Goal: Information Seeking & Learning: Check status

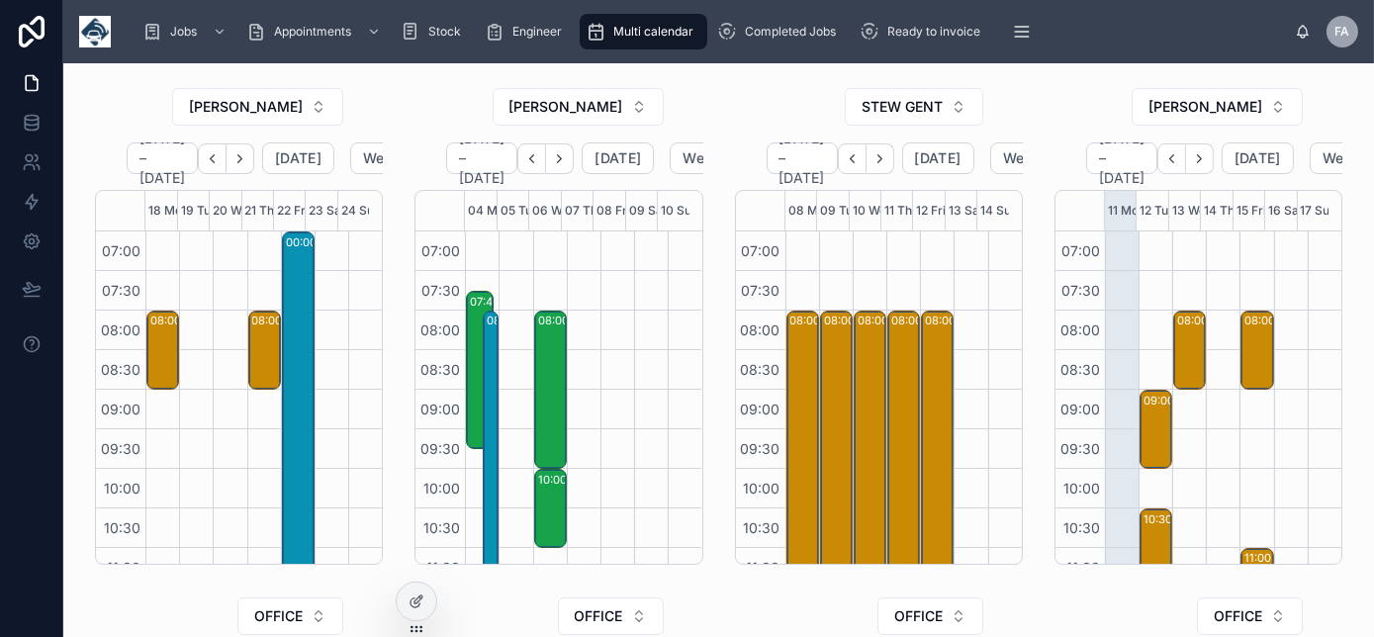
scroll to position [554, 0]
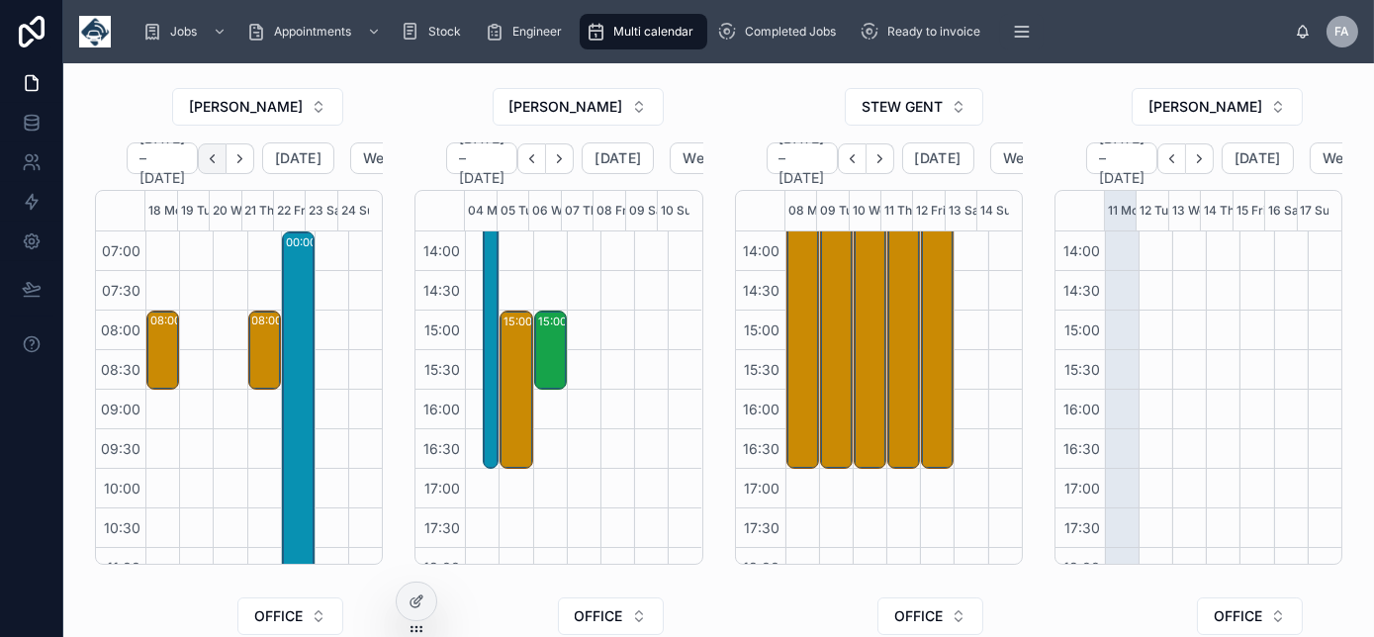
click at [214, 157] on icon "Back" at bounding box center [212, 158] width 15 height 15
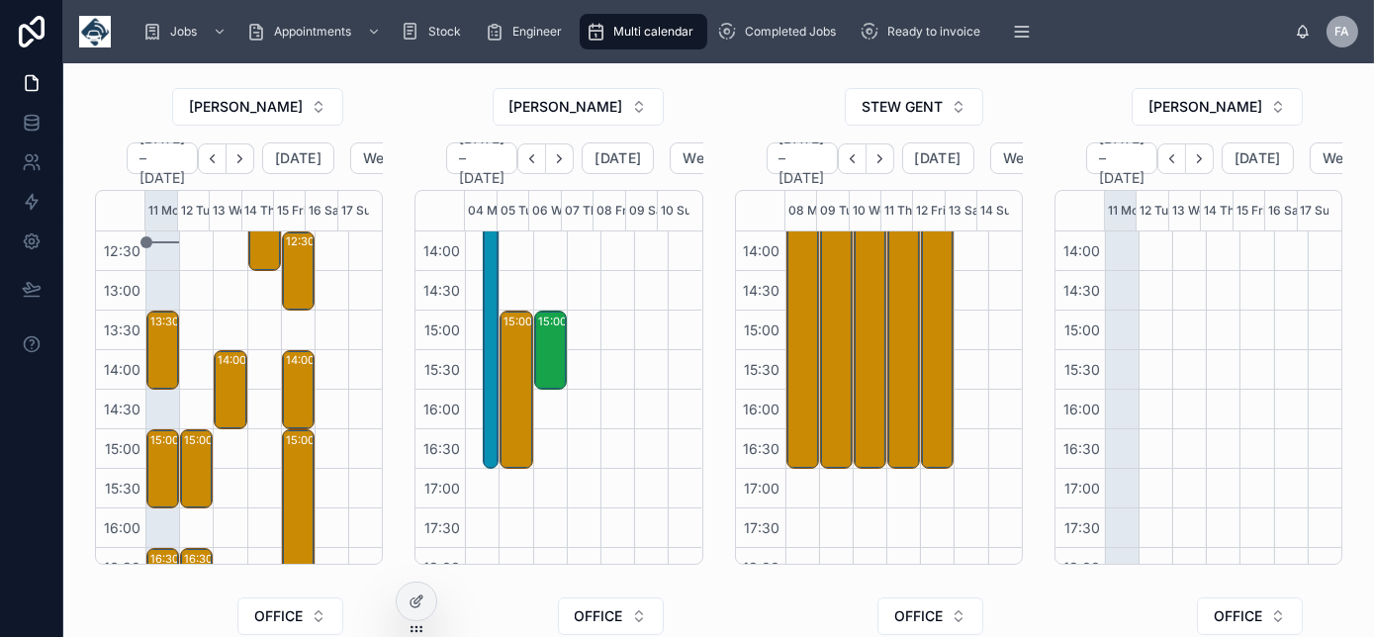
scroll to position [435, 0]
click at [944, 105] on button "STEW GENT" at bounding box center [914, 107] width 139 height 38
type input "****"
click at [879, 189] on span "[PERSON_NAME]" at bounding box center [849, 186] width 114 height 20
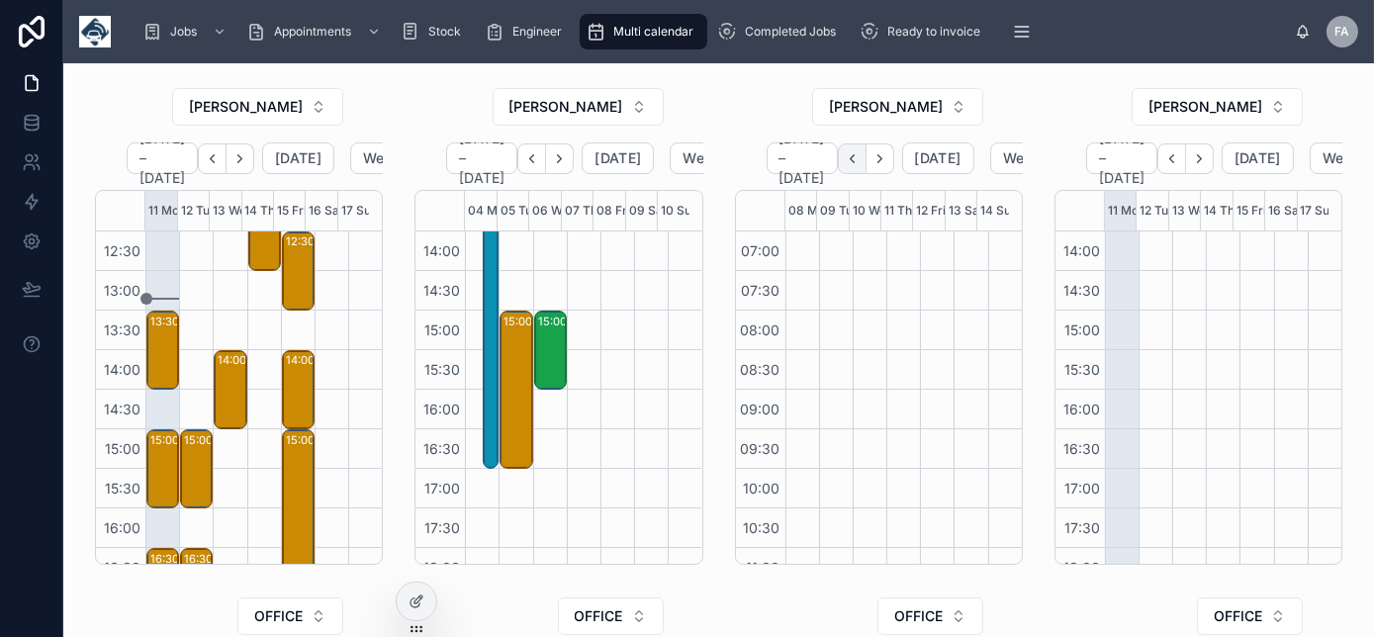
click at [860, 155] on icon "Back" at bounding box center [852, 158] width 15 height 15
click at [854, 155] on icon "Back" at bounding box center [852, 158] width 4 height 8
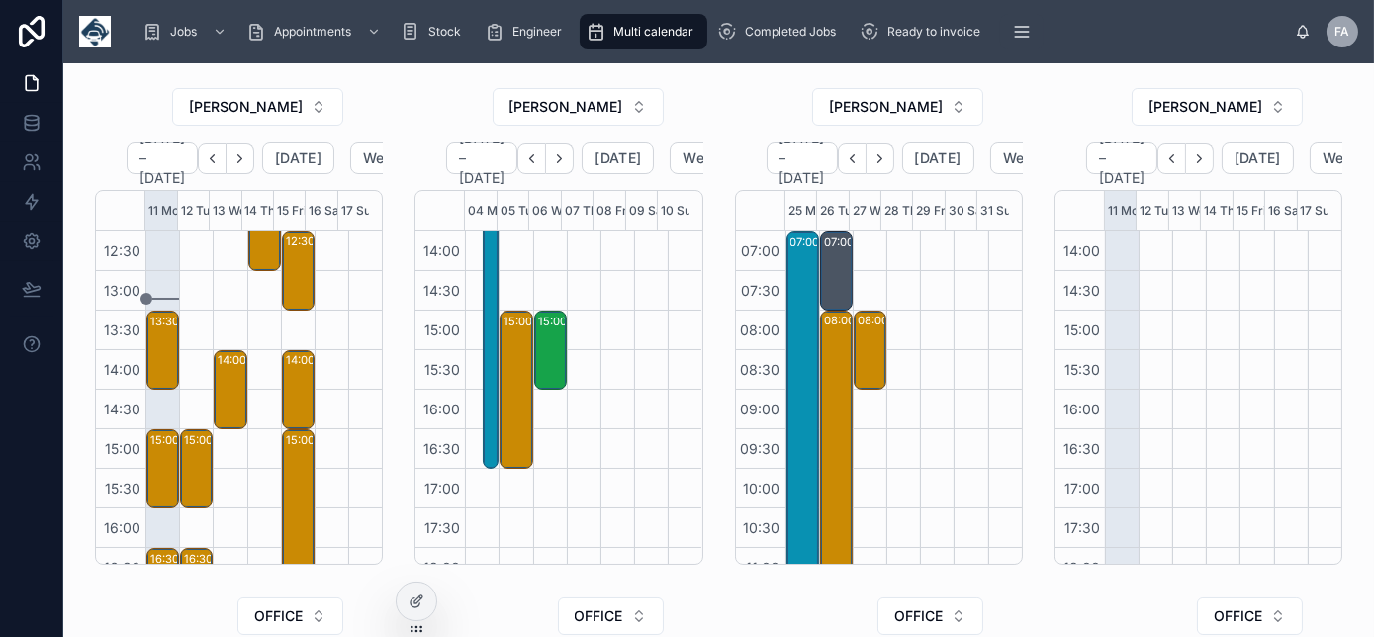
click at [878, 155] on icon "Next" at bounding box center [880, 158] width 4 height 8
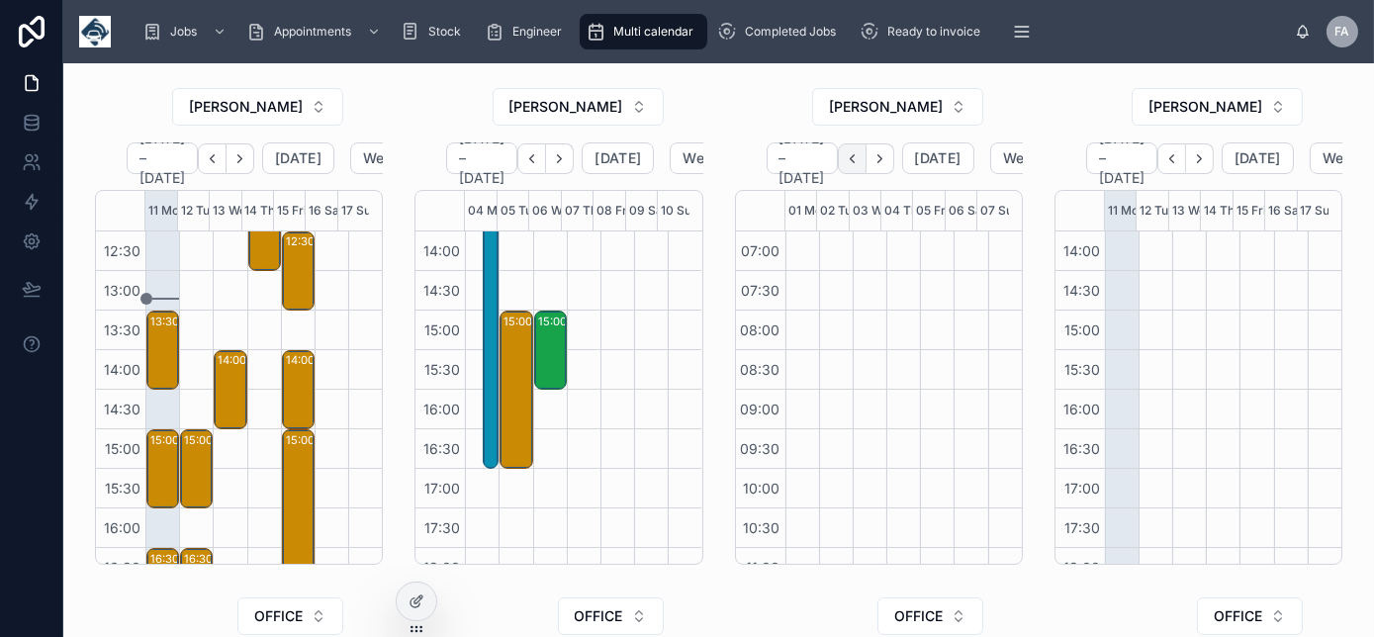
click at [860, 158] on icon "Back" at bounding box center [852, 158] width 15 height 15
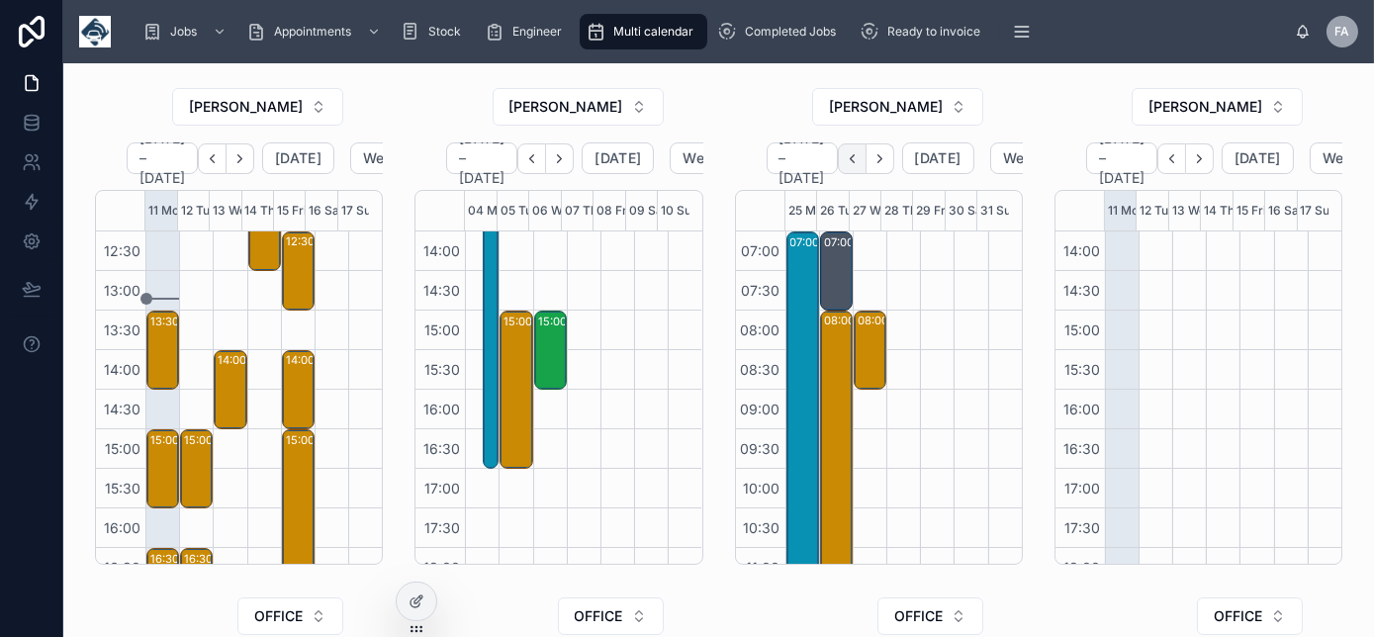
click at [845, 156] on icon "Back" at bounding box center [852, 158] width 15 height 15
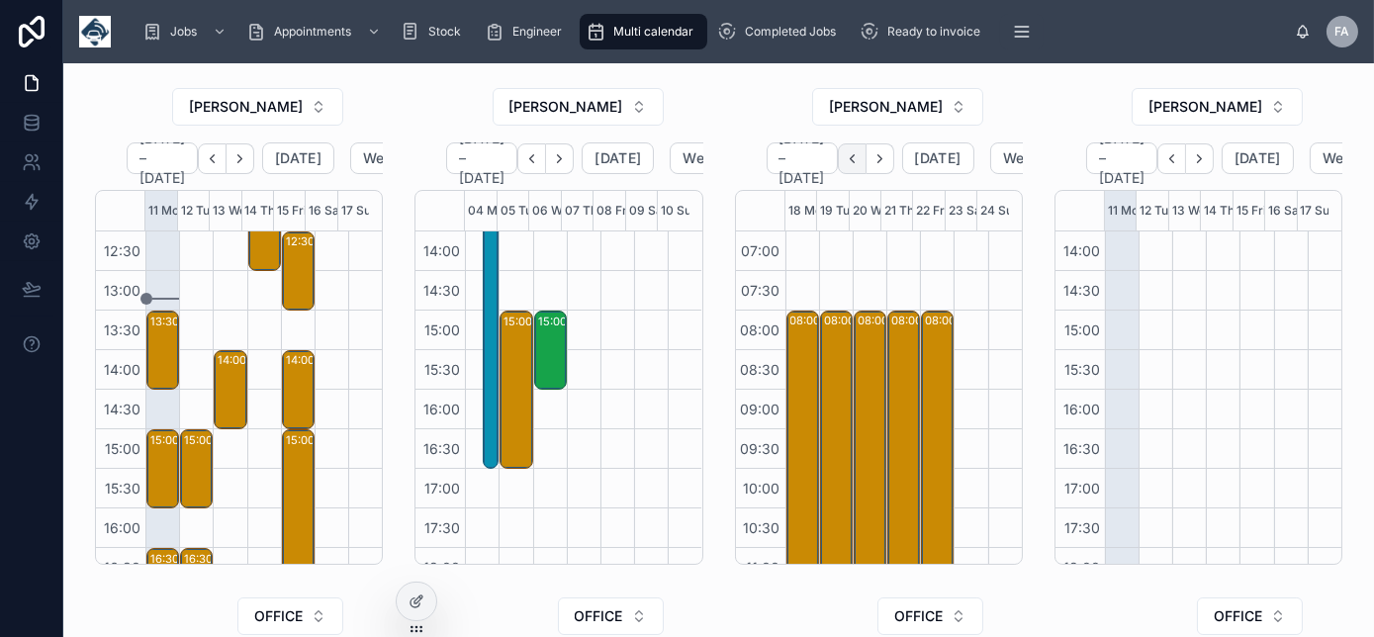
click at [847, 160] on icon "Back" at bounding box center [852, 158] width 15 height 15
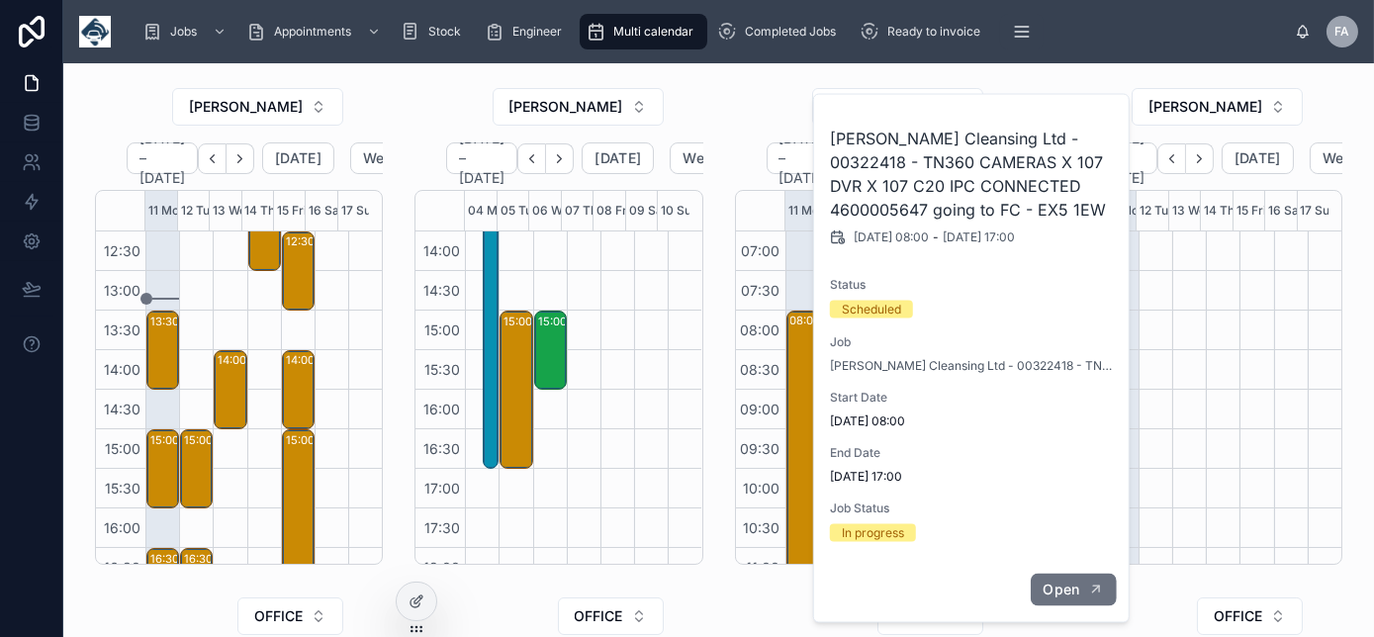
click at [1082, 591] on button "Open" at bounding box center [1073, 590] width 86 height 33
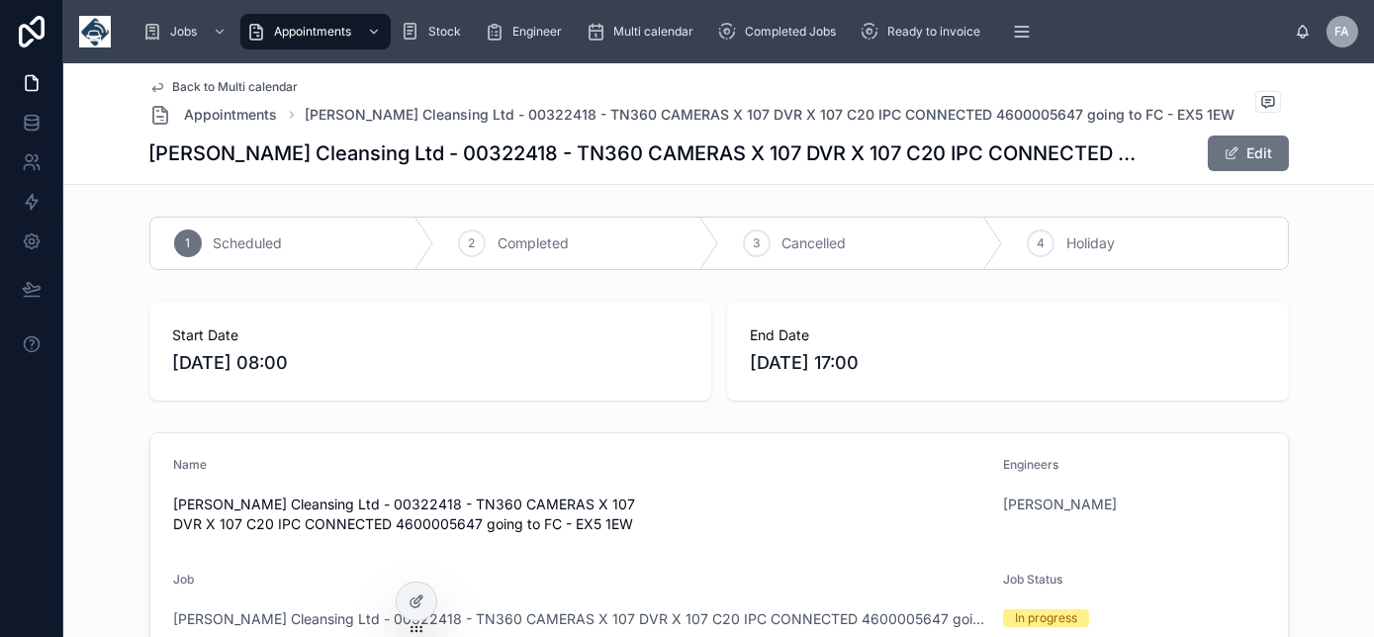
click at [368, 495] on span "[PERSON_NAME] Cleansing Ltd - 00322418 - TN360 CAMERAS X 107 DVR X 107 C20 IPC …" at bounding box center [581, 515] width 814 height 40
copy span "00322418"
click at [194, 84] on span "Back to Multi calendar" at bounding box center [236, 87] width 126 height 16
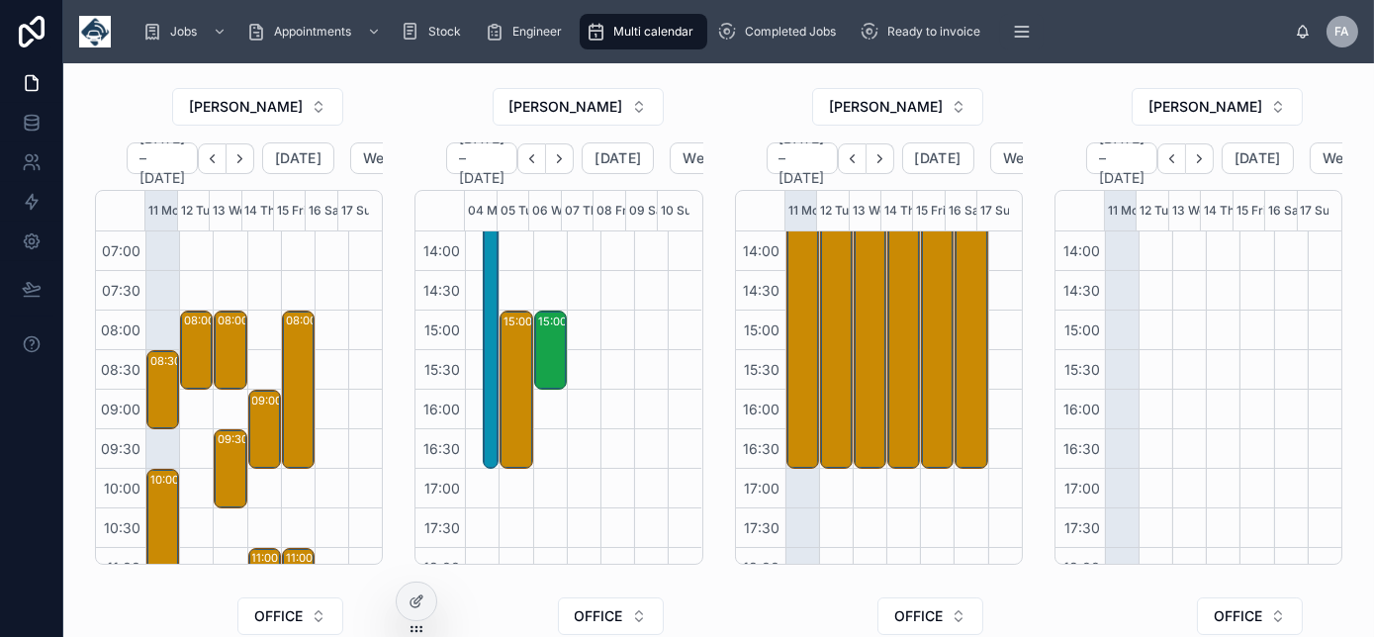
click at [552, 155] on icon "Next" at bounding box center [559, 158] width 15 height 15
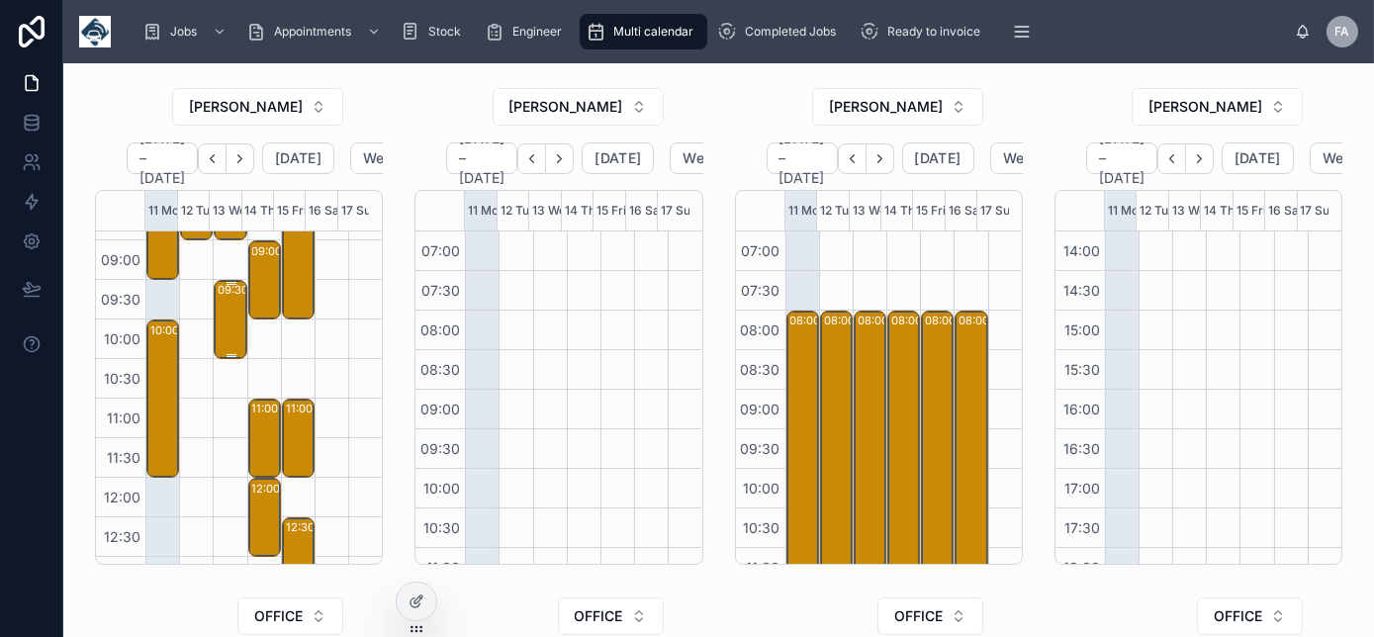
scroll to position [89, 0]
